Goal: Information Seeking & Learning: Understand process/instructions

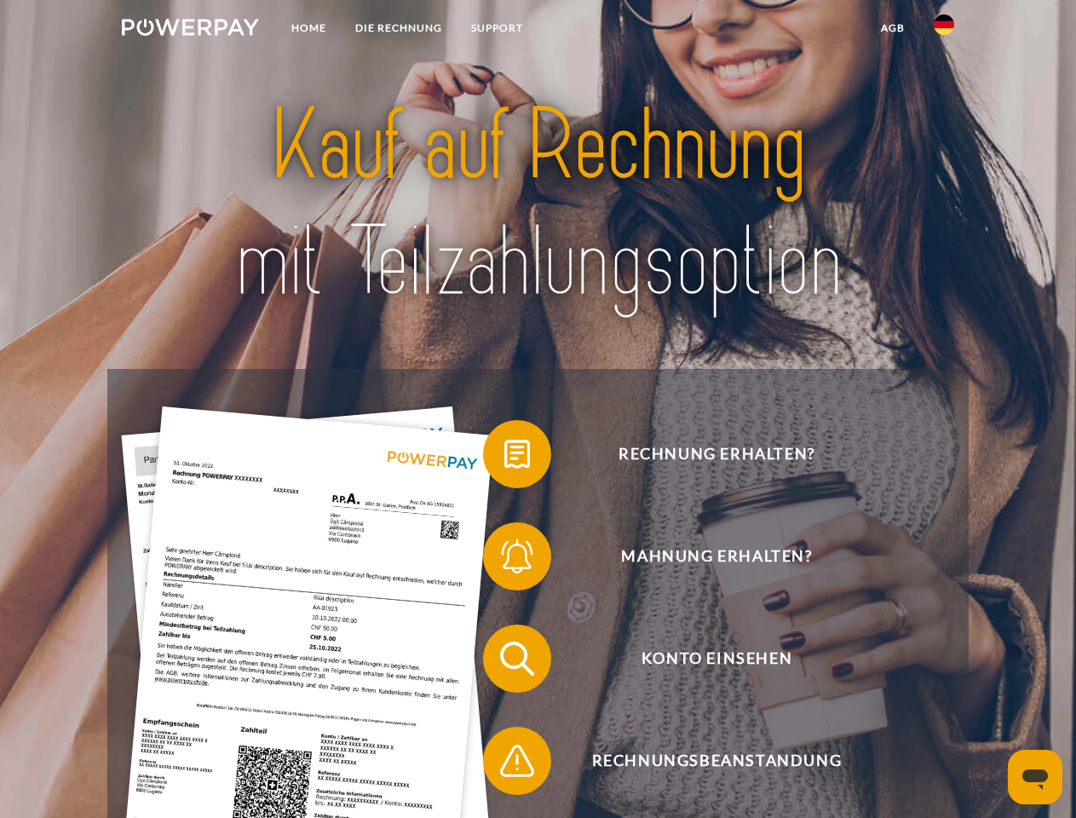
click at [190, 30] on img at bounding box center [190, 27] width 137 height 17
click at [944, 30] on img at bounding box center [944, 24] width 20 height 20
click at [892, 28] on link "agb" at bounding box center [892, 28] width 53 height 31
click at [504, 458] on span at bounding box center [491, 454] width 85 height 85
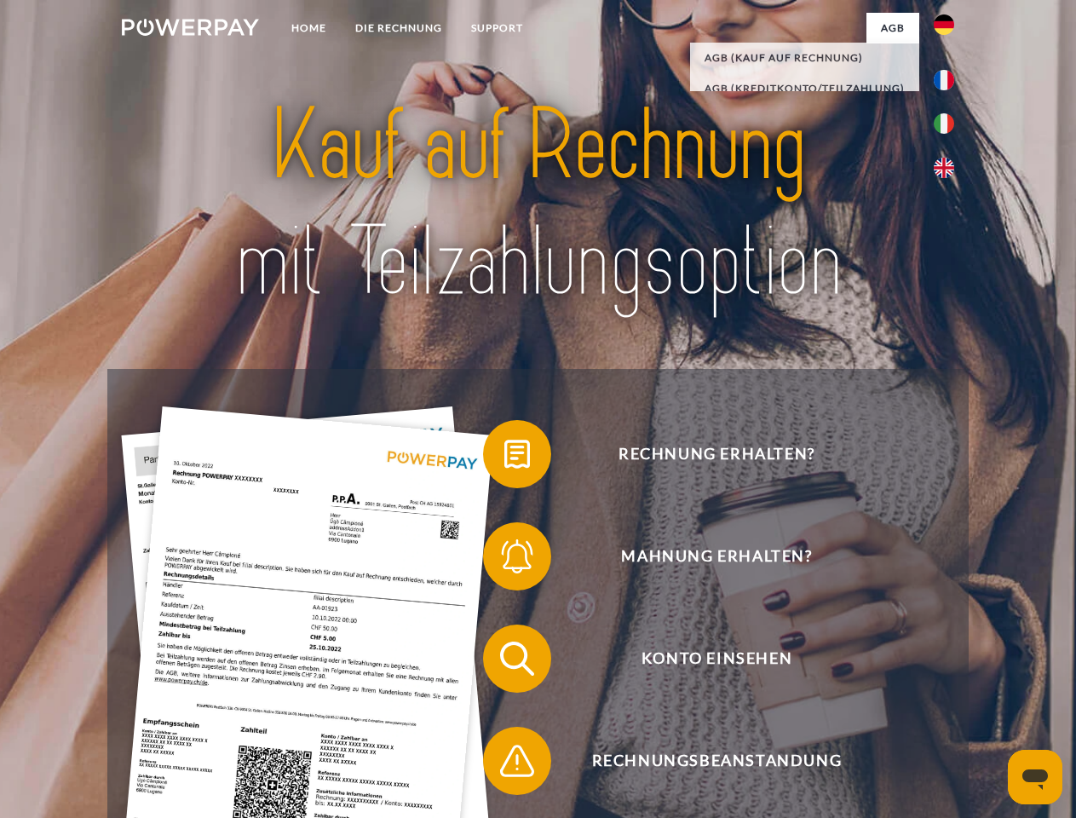
click at [504, 560] on span at bounding box center [491, 556] width 85 height 85
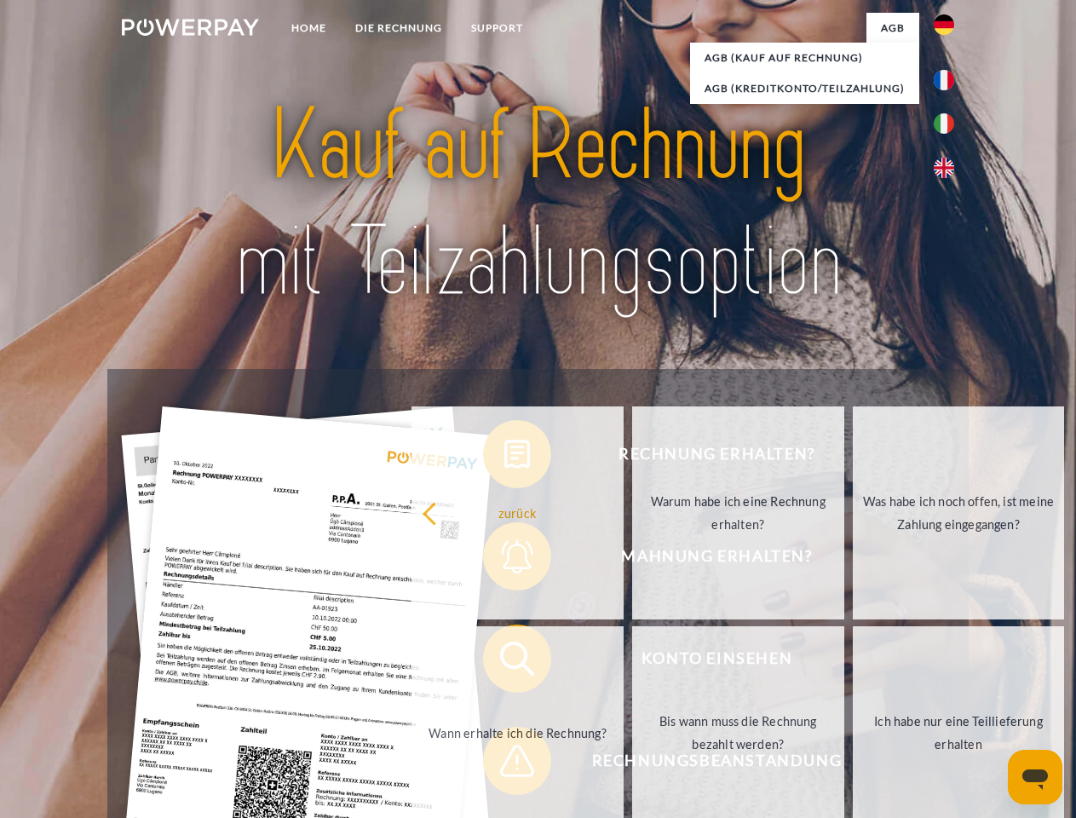
click at [632, 662] on link "Bis wann muss die Rechnung bezahlt werden?" at bounding box center [738, 732] width 212 height 213
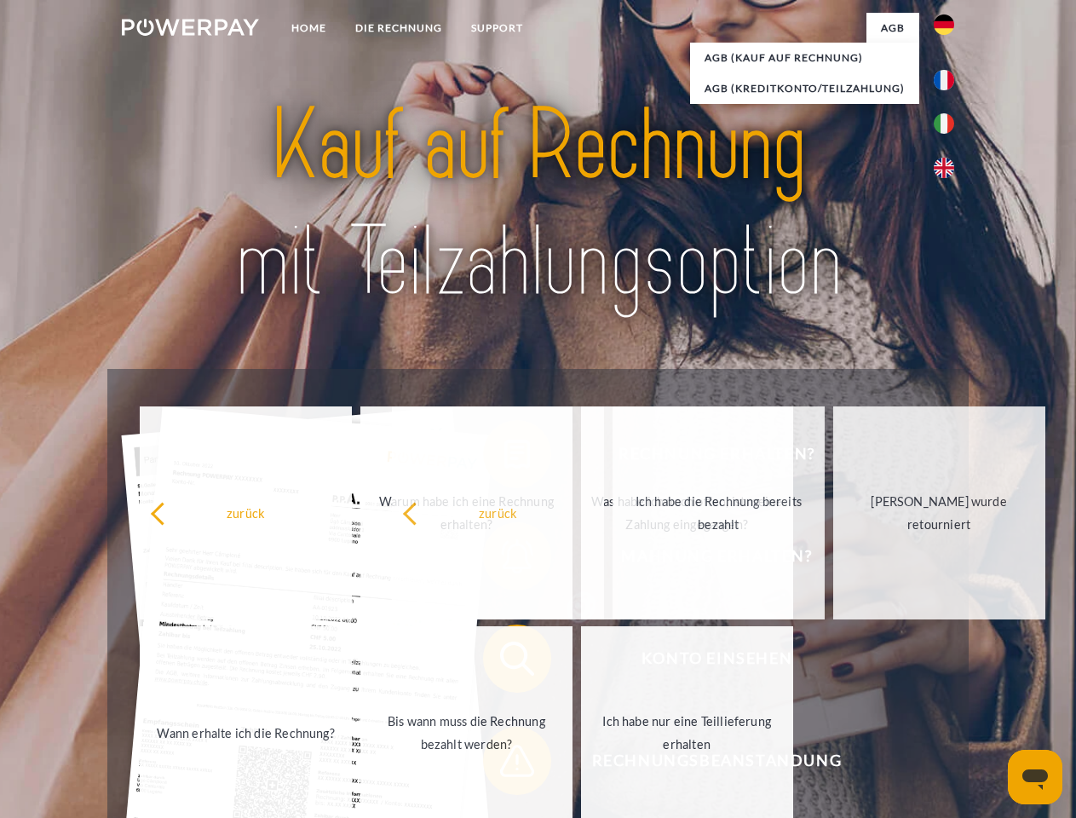
click at [504, 764] on span at bounding box center [491, 760] width 85 height 85
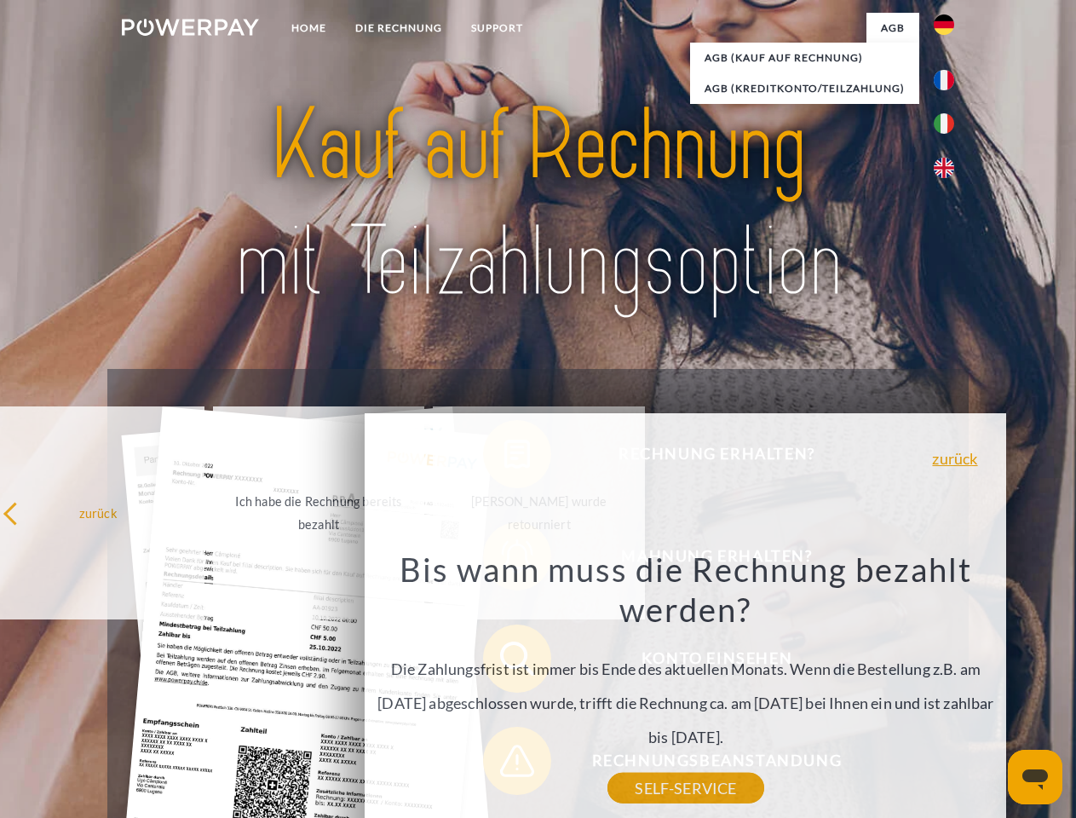
click at [1035, 777] on icon "Messaging-Fenster öffnen" at bounding box center [1035, 779] width 26 height 20
